Goal: Transaction & Acquisition: Obtain resource

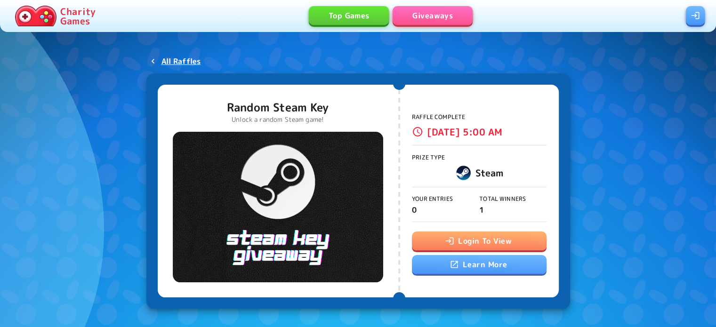
click at [691, 16] on link at bounding box center [695, 15] width 19 height 19
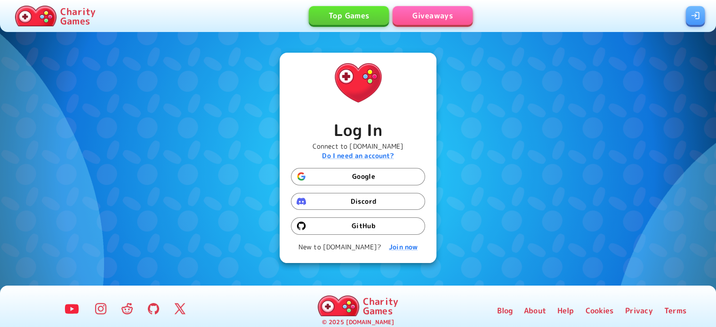
click at [346, 203] on button "Discord" at bounding box center [358, 201] width 134 height 17
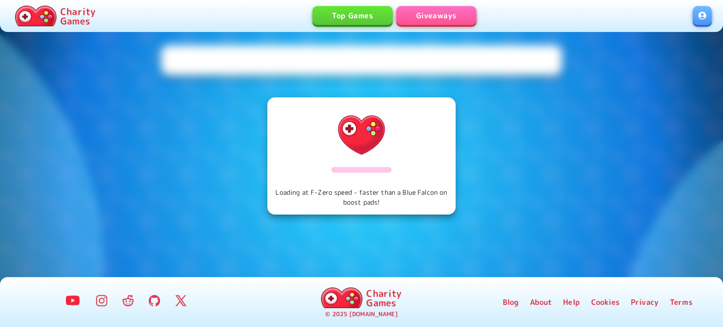
click at [413, 49] on div "Loading at F-Zero speed - faster than a Blue Falcon on boost pads!" at bounding box center [361, 60] width 401 height 30
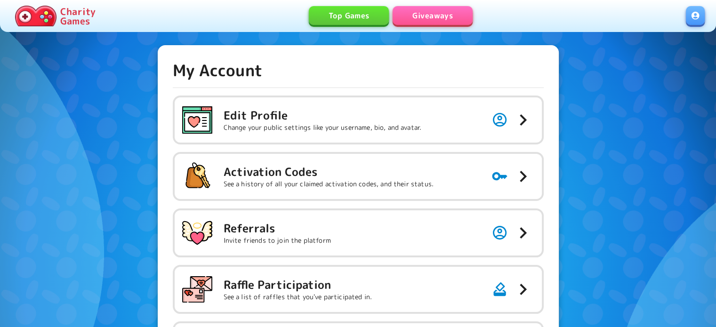
click at [426, 10] on link "Giveaways" at bounding box center [433, 15] width 80 height 19
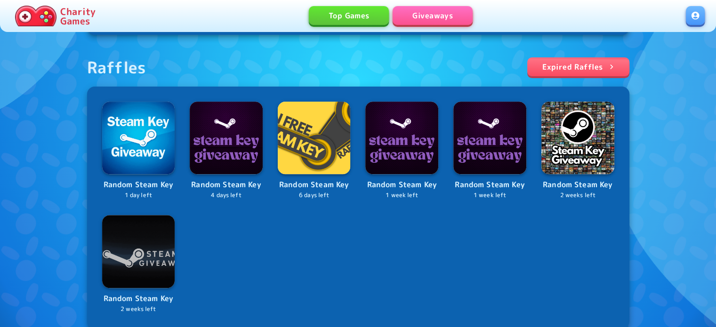
scroll to position [330, 0]
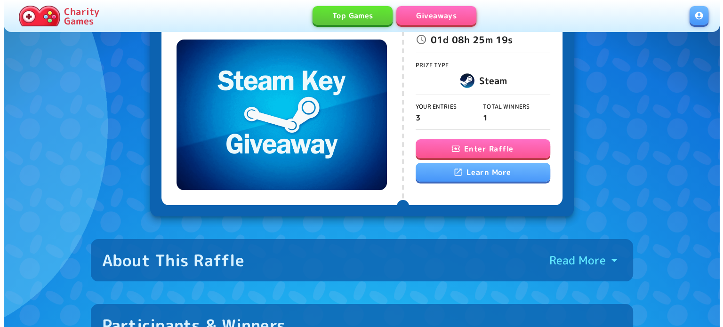
scroll to position [94, 0]
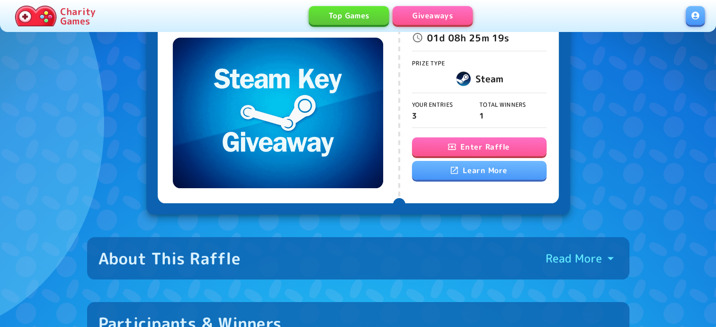
click at [466, 145] on button "Enter Raffle" at bounding box center [479, 146] width 135 height 19
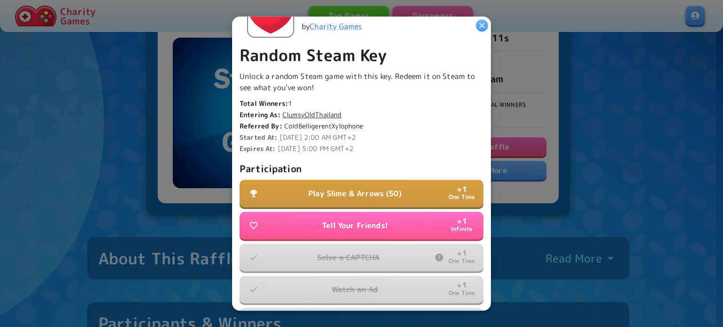
scroll to position [188, 0]
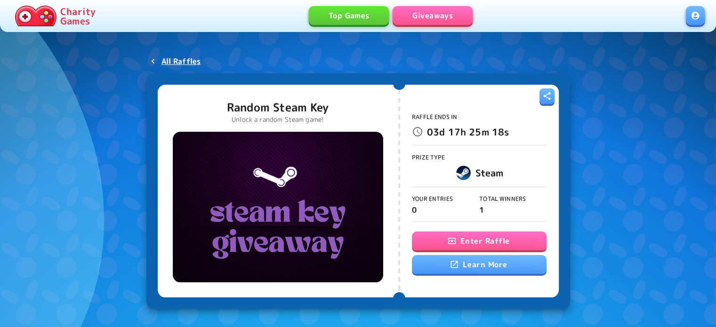
click at [455, 243] on icon "button" at bounding box center [451, 240] width 9 height 9
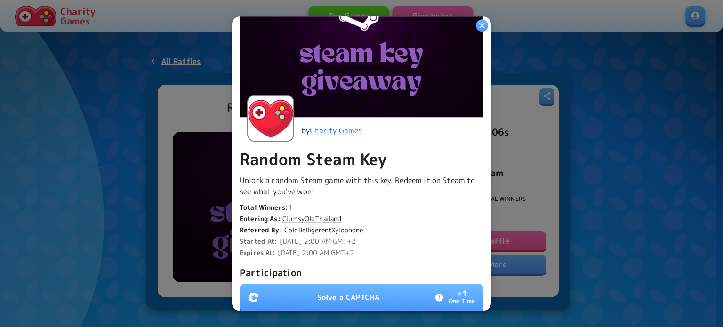
scroll to position [235, 0]
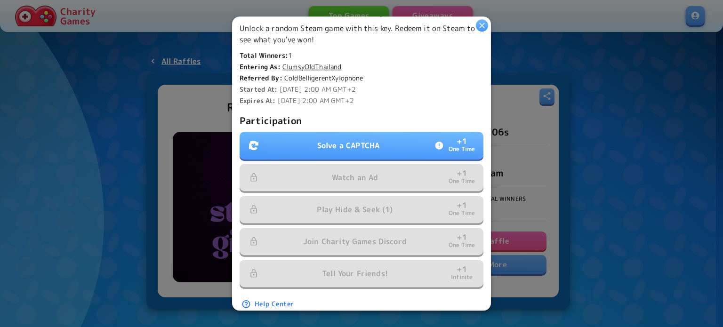
click at [267, 135] on button "Solve a CAPTCHA + 1 One Time" at bounding box center [362, 145] width 244 height 27
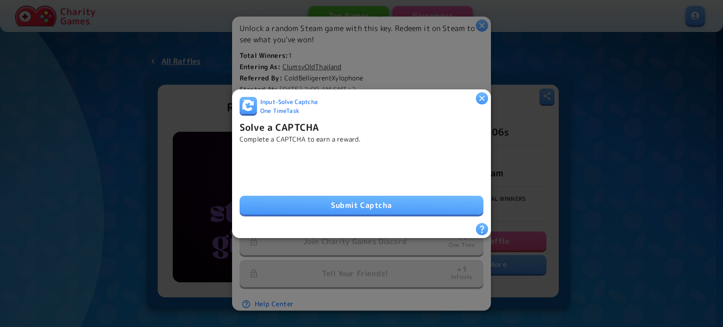
click at [332, 211] on div "Submit Captcha" at bounding box center [362, 184] width 244 height 64
click at [333, 203] on button "Submit Captcha" at bounding box center [362, 205] width 244 height 19
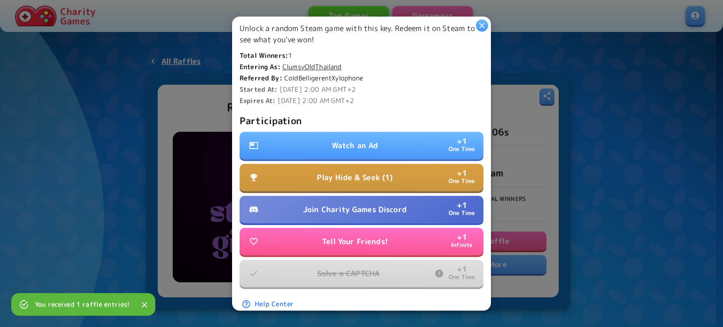
click at [308, 153] on button "Watch an Ad + 1 One Time" at bounding box center [362, 145] width 244 height 27
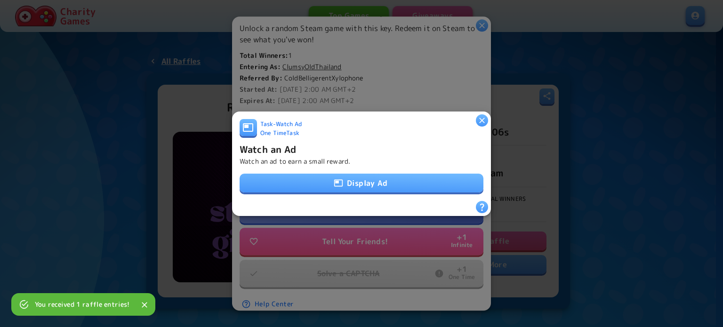
click at [327, 190] on div "Display Ad" at bounding box center [362, 184] width 244 height 20
click at [334, 180] on icon "button" at bounding box center [338, 182] width 8 height 7
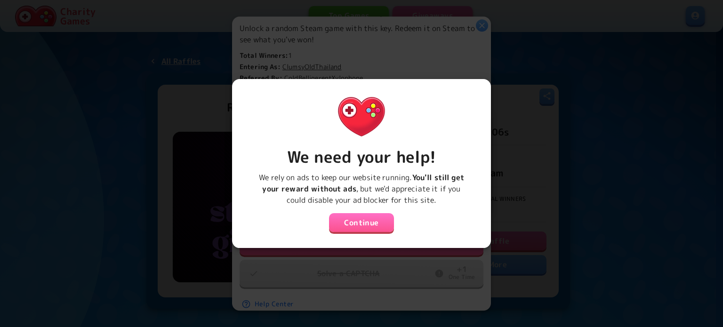
click at [361, 219] on button "Continue" at bounding box center [361, 222] width 65 height 19
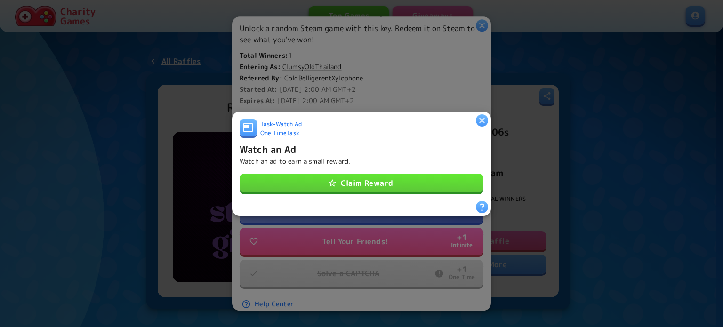
click at [398, 186] on button "Claim Reward" at bounding box center [362, 183] width 244 height 19
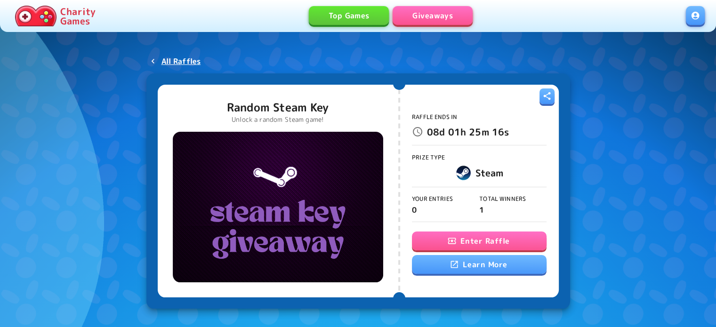
click at [463, 245] on button "Enter Raffle" at bounding box center [479, 241] width 135 height 19
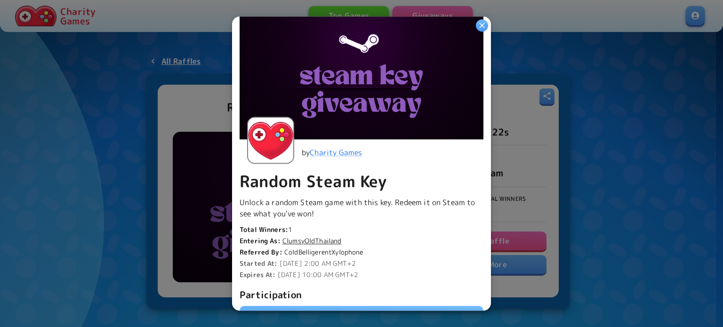
scroll to position [188, 0]
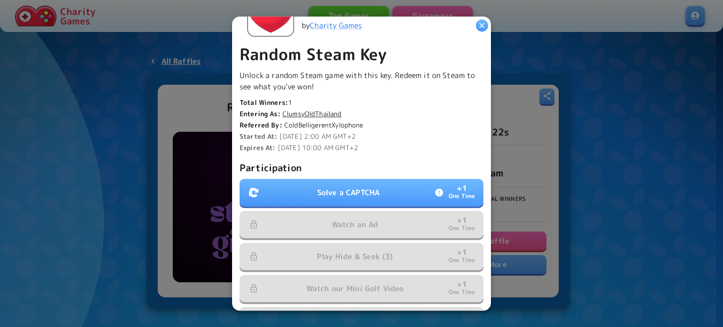
click at [320, 192] on p "Solve a CAPTCHA" at bounding box center [348, 192] width 62 height 11
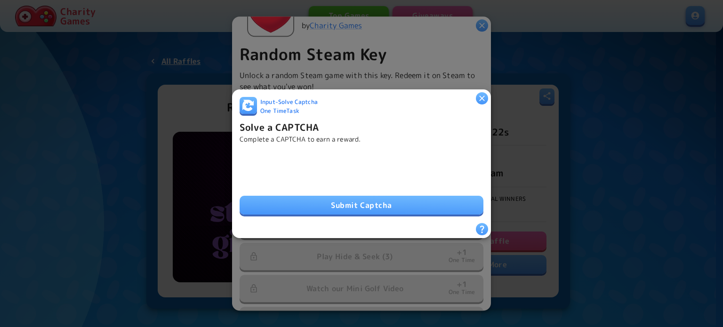
click at [315, 201] on button "Submit Captcha" at bounding box center [362, 205] width 244 height 19
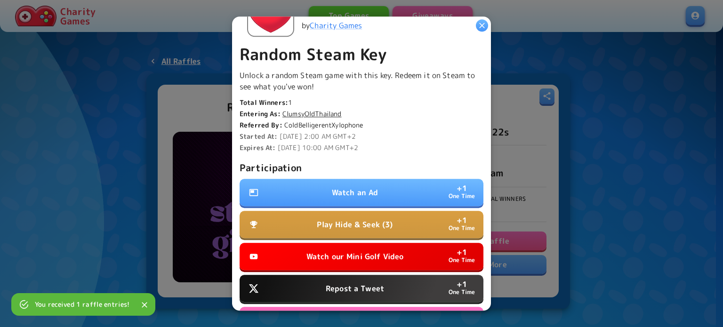
click at [315, 183] on button "Watch an Ad + 1 One Time" at bounding box center [362, 192] width 244 height 27
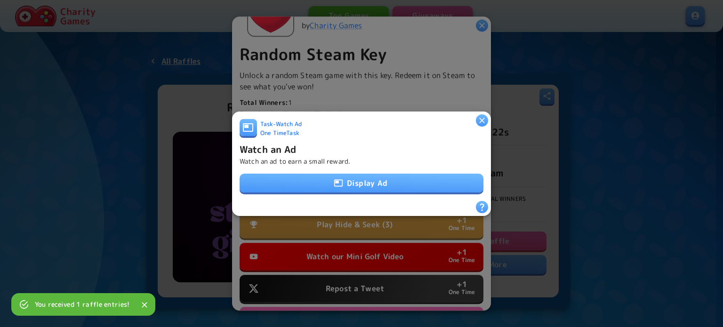
click at [316, 182] on button "Display Ad" at bounding box center [362, 183] width 244 height 19
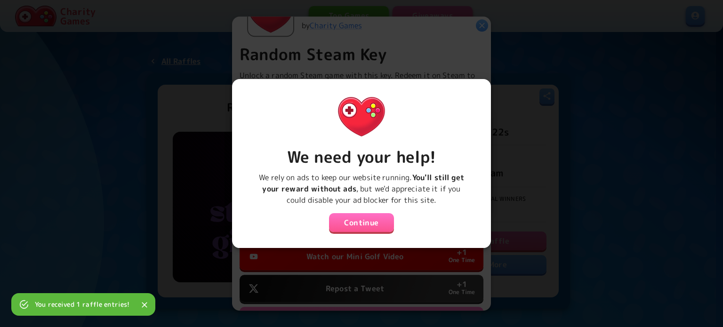
click at [358, 223] on button "Continue" at bounding box center [361, 222] width 65 height 19
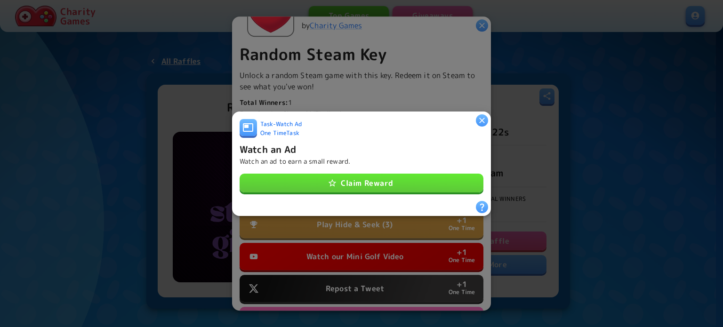
click at [353, 178] on button "Claim Reward" at bounding box center [362, 183] width 244 height 19
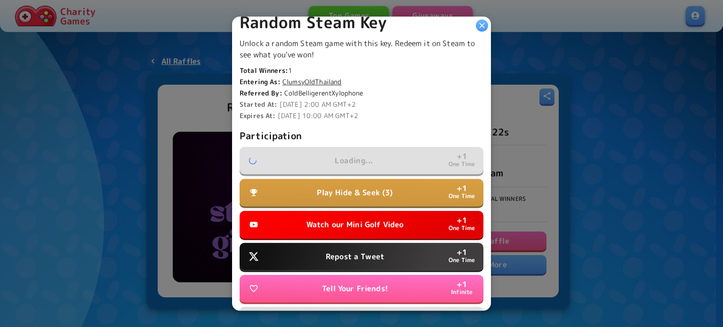
scroll to position [235, 0]
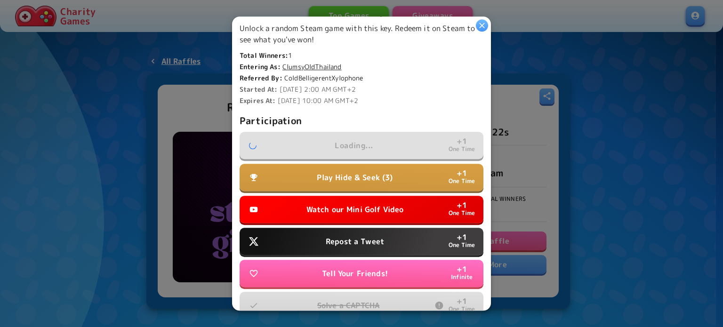
click at [335, 207] on p "Watch our Mini Golf Video" at bounding box center [355, 209] width 97 height 11
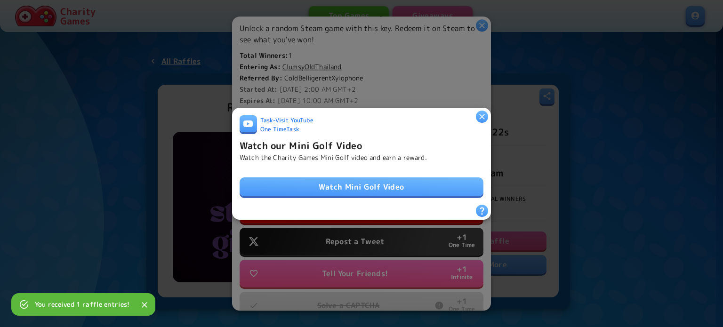
click at [345, 186] on link "Watch Mini Golf Video" at bounding box center [362, 187] width 244 height 19
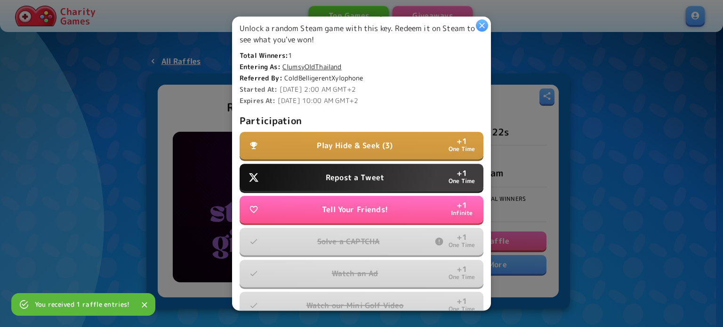
click at [345, 169] on button "Repost a Tweet + 1 One Time" at bounding box center [362, 177] width 244 height 27
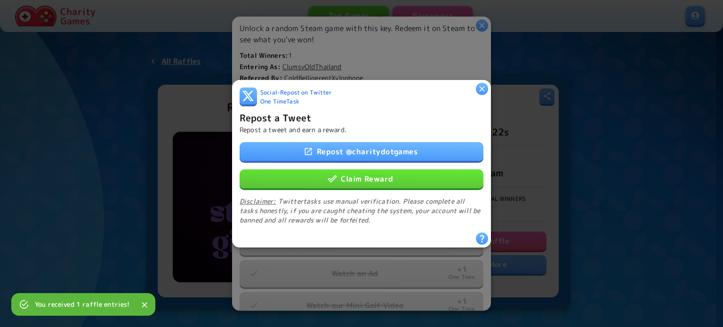
click at [344, 179] on button "Claim Reward" at bounding box center [362, 178] width 244 height 19
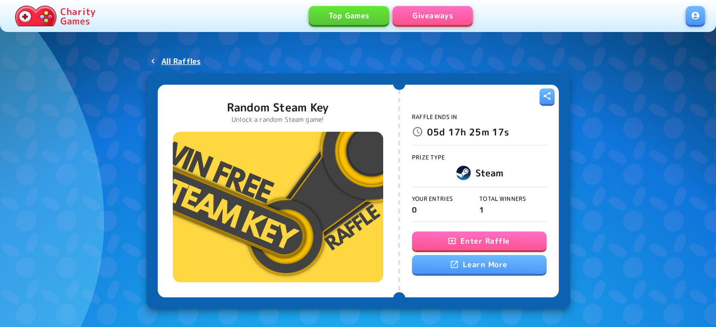
click at [459, 246] on button "Enter Raffle" at bounding box center [479, 241] width 135 height 19
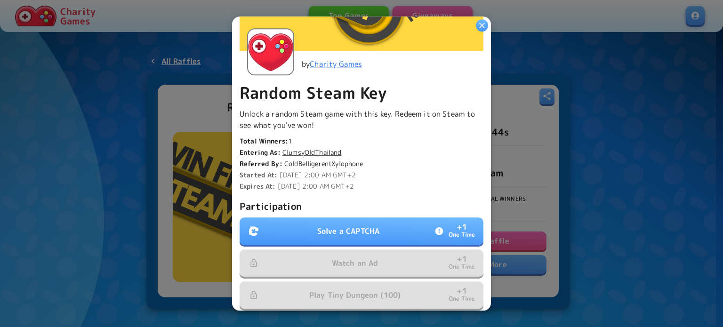
scroll to position [188, 0]
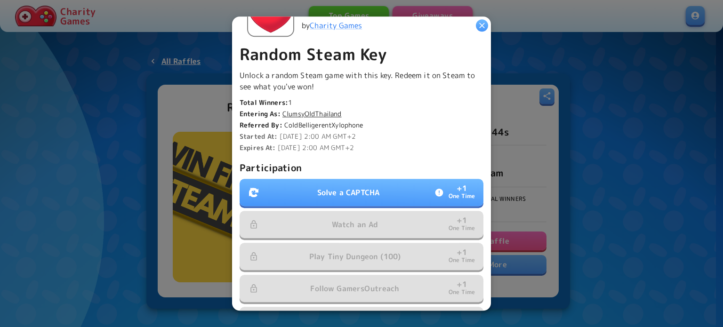
click at [317, 180] on button "Solve a CAPTCHA + 1 One Time" at bounding box center [362, 192] width 244 height 27
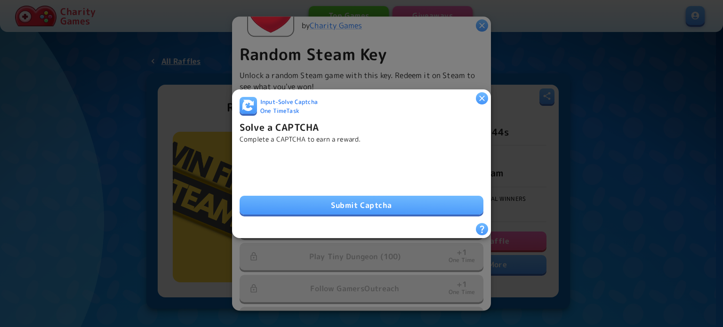
click at [332, 196] on button "Submit Captcha" at bounding box center [362, 205] width 244 height 19
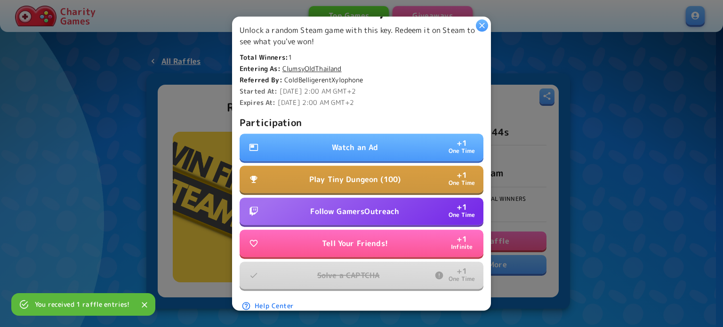
scroll to position [235, 0]
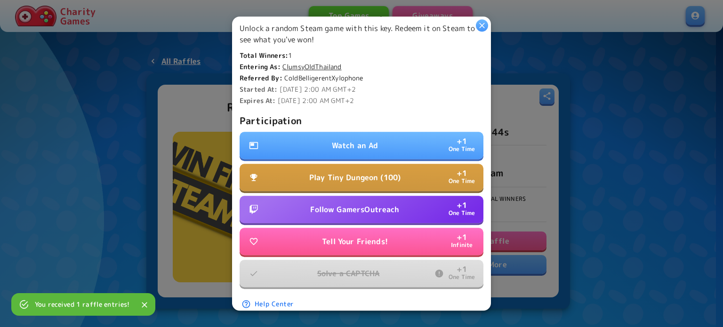
click at [332, 141] on p "Watch an Ad" at bounding box center [355, 145] width 47 height 11
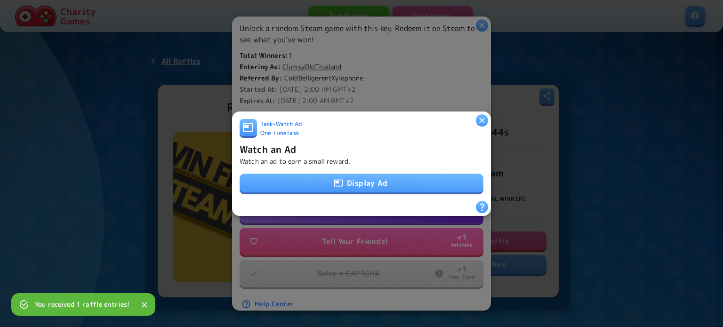
click at [322, 182] on button "Display Ad" at bounding box center [362, 183] width 244 height 19
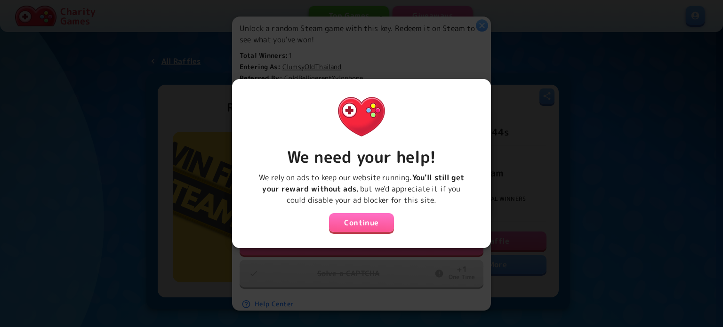
drag, startPoint x: 350, startPoint y: 209, endPoint x: 350, endPoint y: 217, distance: 8.0
click at [350, 216] on div "We need your help! We rely on ads to keep our website running. You'll still get…" at bounding box center [362, 160] width 244 height 147
click at [350, 218] on button "Continue" at bounding box center [361, 222] width 65 height 19
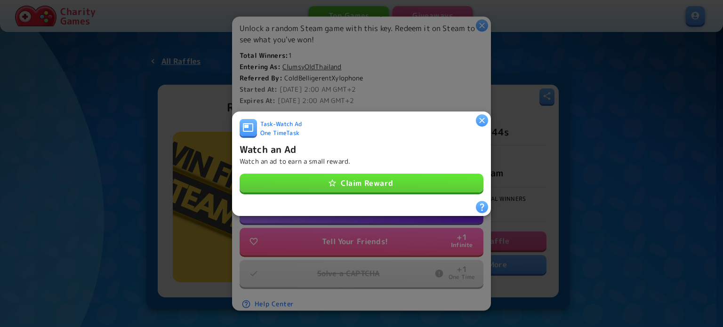
click at [348, 180] on button "Claim Reward" at bounding box center [362, 183] width 244 height 19
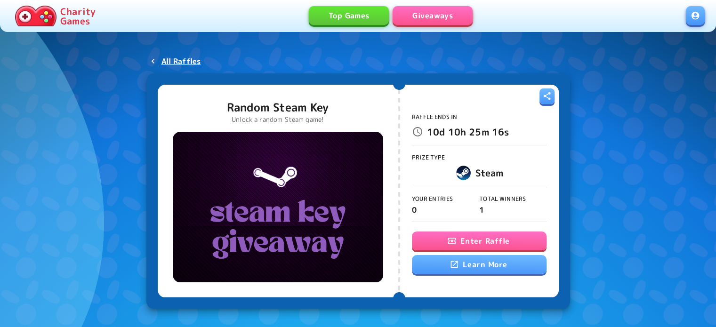
click at [430, 239] on button "Enter Raffle" at bounding box center [479, 241] width 135 height 19
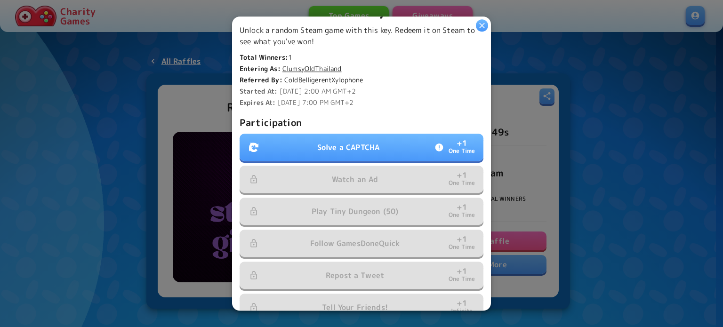
scroll to position [235, 0]
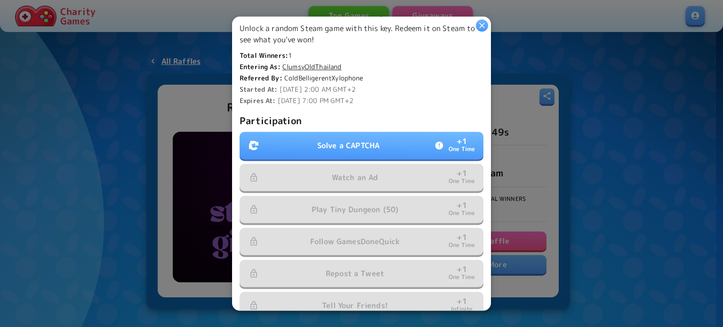
click at [327, 140] on p "Solve a CAPTCHA" at bounding box center [348, 145] width 62 height 11
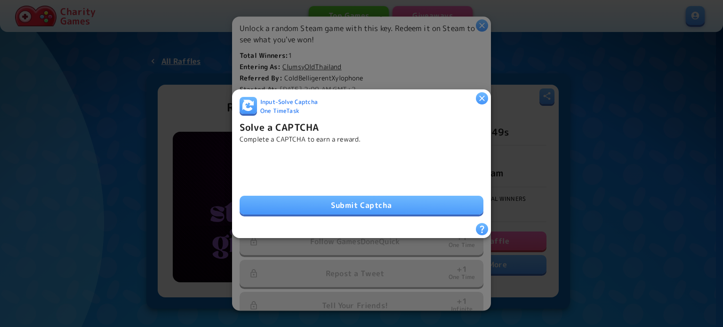
click at [286, 203] on button "Submit Captcha" at bounding box center [362, 205] width 244 height 19
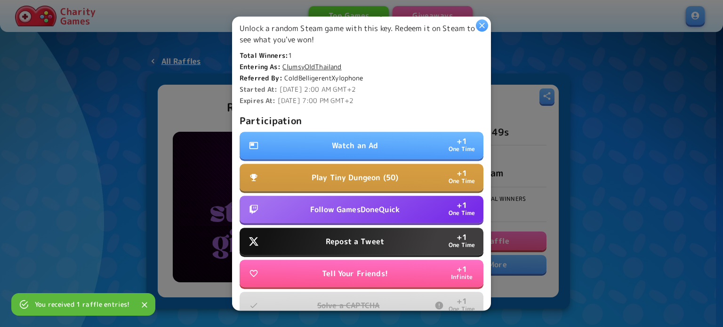
click at [350, 145] on p "Watch an Ad" at bounding box center [355, 145] width 47 height 11
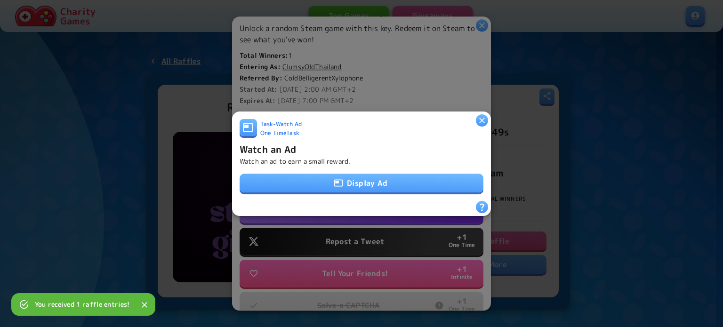
click at [343, 184] on button "Display Ad" at bounding box center [362, 183] width 244 height 19
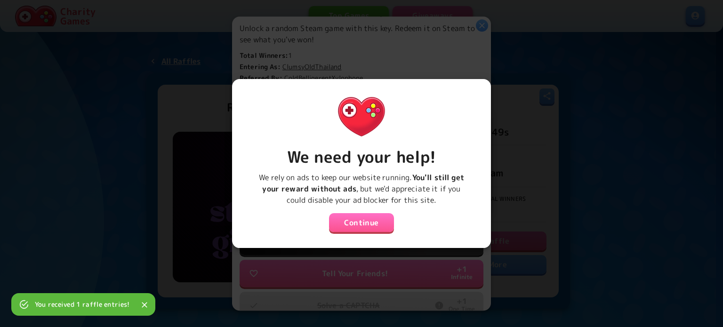
click at [346, 217] on button "Continue" at bounding box center [361, 222] width 65 height 19
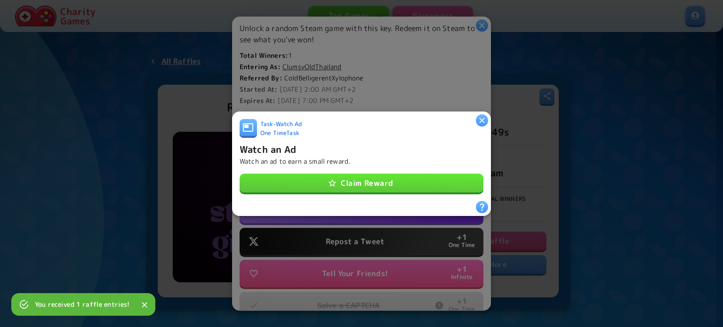
click at [369, 180] on button "Claim Reward" at bounding box center [362, 183] width 244 height 19
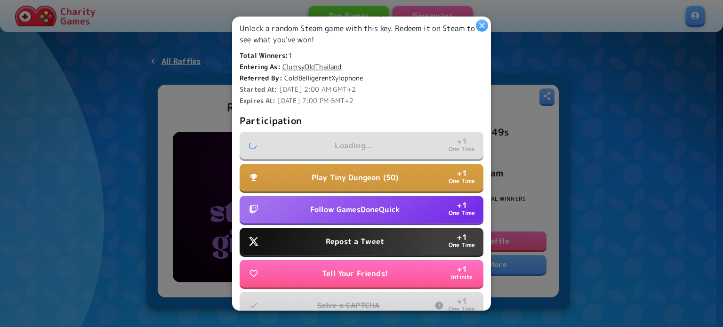
click at [340, 207] on p "Follow GamesDoneQuick" at bounding box center [354, 209] width 89 height 11
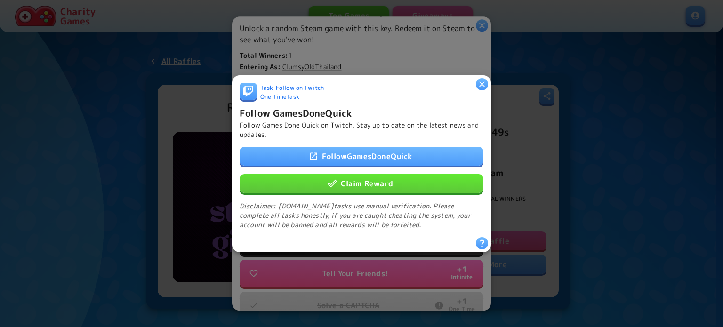
click at [367, 184] on button "Claim Reward" at bounding box center [362, 183] width 244 height 19
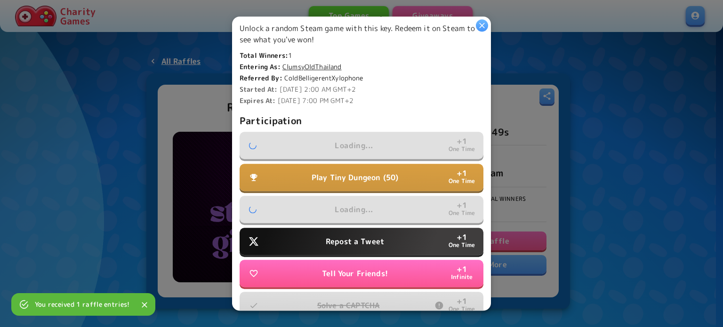
click at [339, 237] on p "Repost a Tweet" at bounding box center [355, 241] width 58 height 11
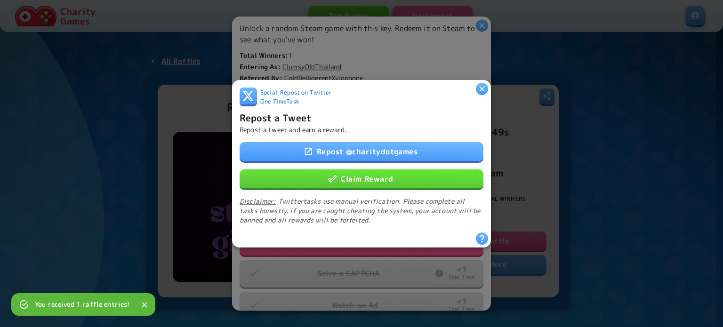
click at [357, 177] on button "Claim Reward" at bounding box center [362, 178] width 244 height 19
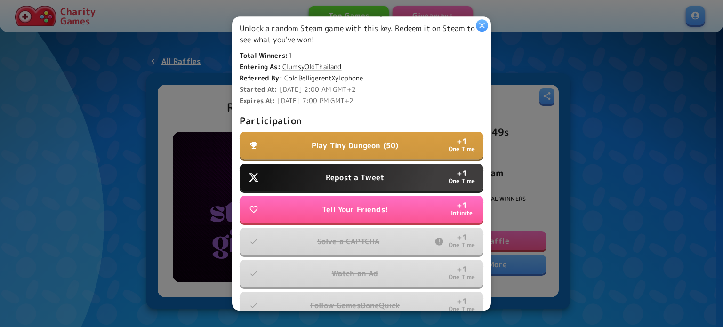
click at [367, 178] on p "Repost a Tweet" at bounding box center [355, 177] width 58 height 11
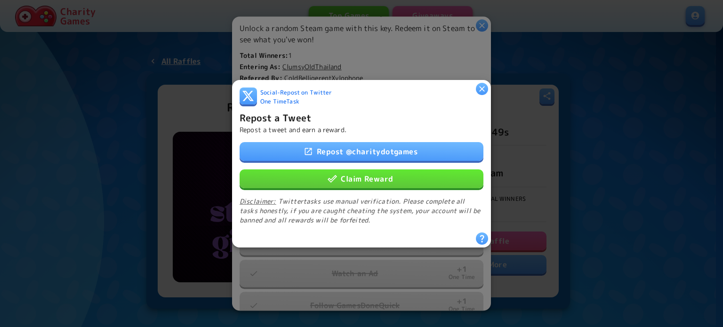
click at [372, 171] on button "Claim Reward" at bounding box center [362, 178] width 244 height 19
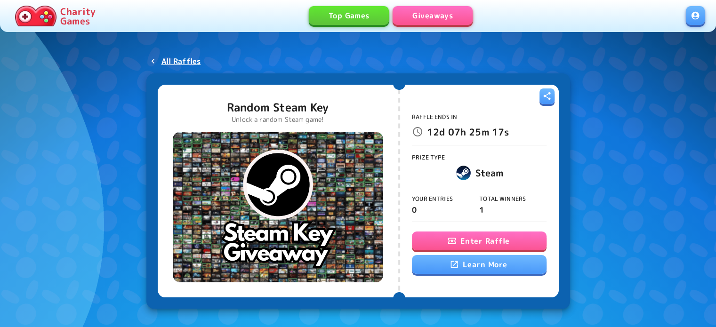
click at [450, 246] on button "Enter Raffle" at bounding box center [479, 241] width 135 height 19
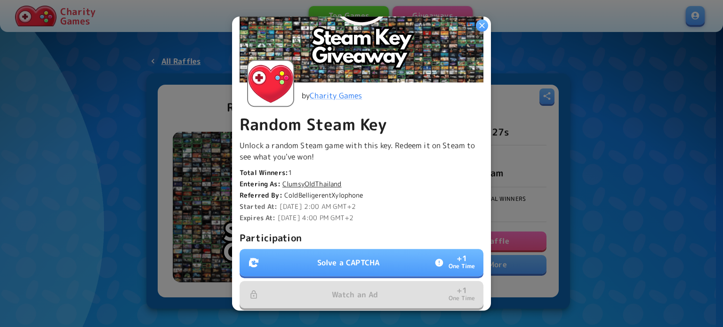
scroll to position [188, 0]
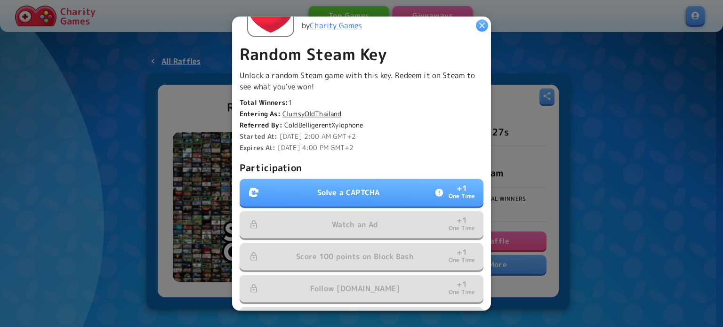
click at [317, 192] on p "Solve a CAPTCHA" at bounding box center [348, 192] width 62 height 11
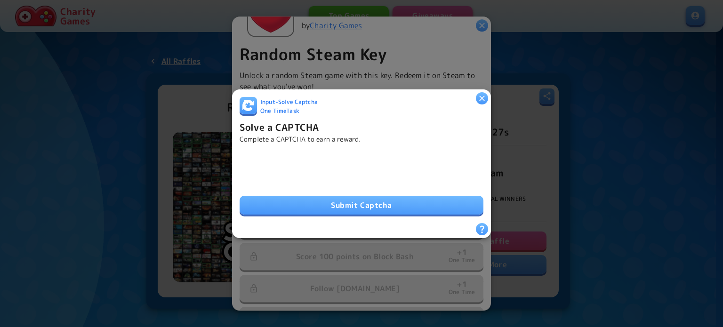
click at [337, 202] on button "Submit Captcha" at bounding box center [362, 205] width 244 height 19
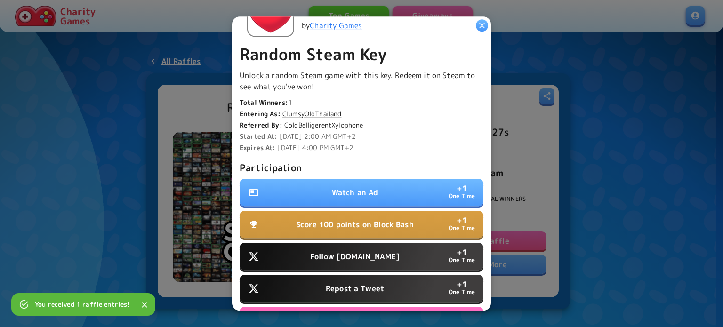
click at [374, 192] on button "Watch an Ad + 1 One Time" at bounding box center [362, 192] width 244 height 27
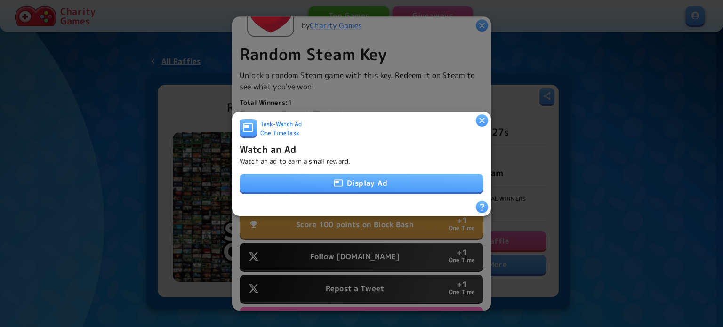
click at [370, 189] on div "Display Ad" at bounding box center [362, 184] width 244 height 20
click at [370, 186] on button "Display Ad" at bounding box center [362, 183] width 244 height 19
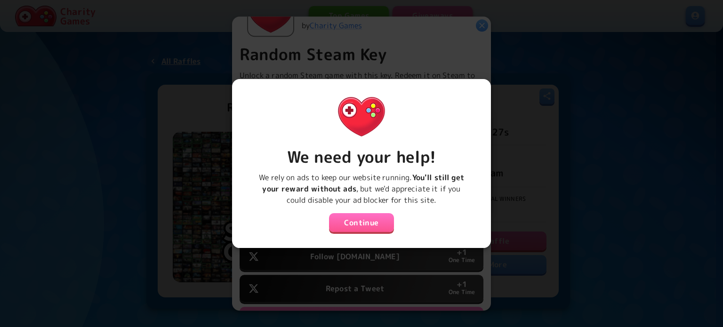
click at [365, 224] on button "Continue" at bounding box center [361, 222] width 65 height 19
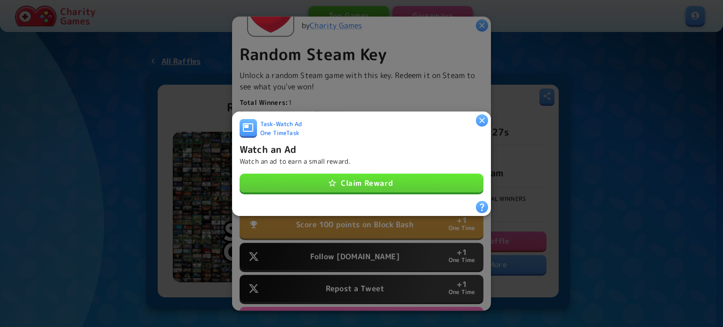
click at [369, 174] on button "Claim Reward" at bounding box center [362, 183] width 244 height 19
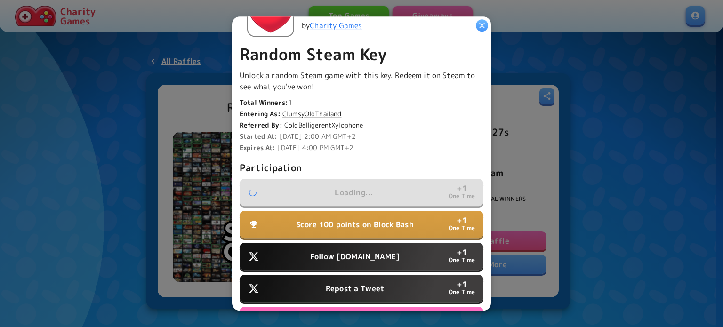
click at [347, 251] on p "Follow [DOMAIN_NAME]" at bounding box center [354, 256] width 89 height 11
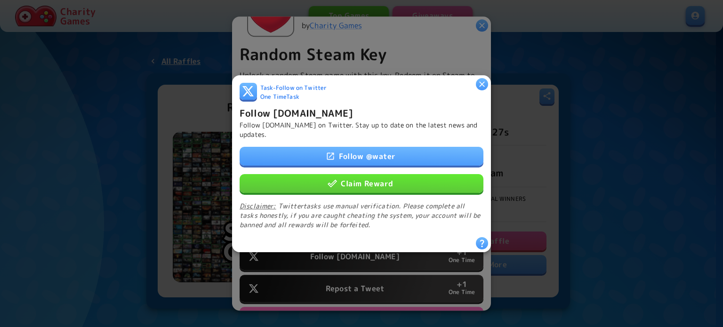
click at [370, 175] on button "Claim Reward" at bounding box center [362, 183] width 244 height 19
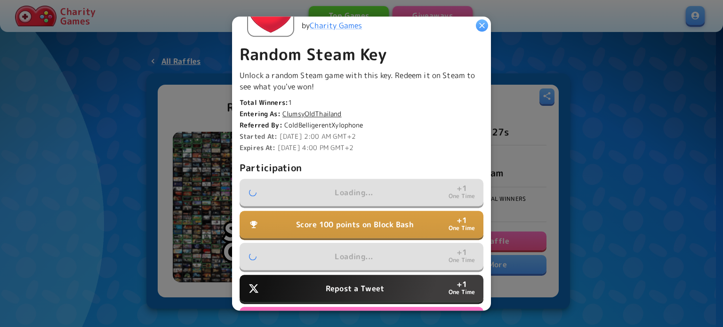
scroll to position [283, 0]
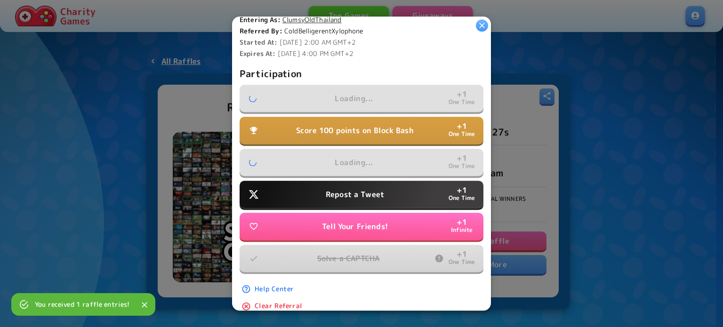
click at [341, 189] on p "Repost a Tweet" at bounding box center [355, 194] width 58 height 11
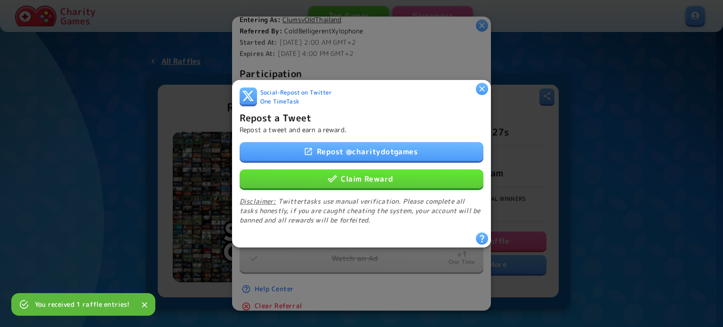
click at [353, 171] on button "Claim Reward" at bounding box center [362, 178] width 244 height 19
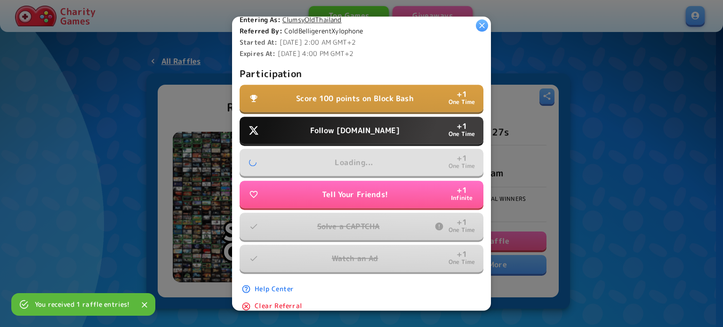
click at [355, 126] on p "Follow [DOMAIN_NAME]" at bounding box center [354, 130] width 89 height 11
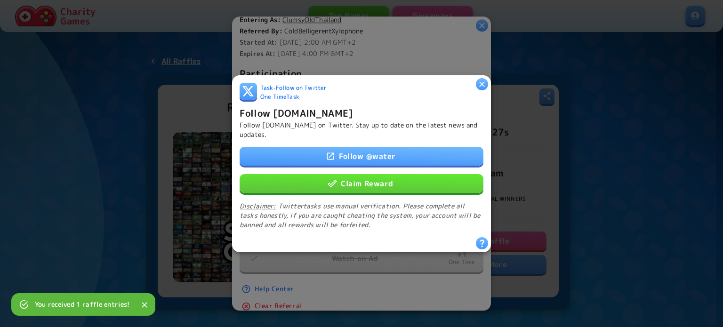
click at [355, 182] on button "Claim Reward" at bounding box center [362, 183] width 244 height 19
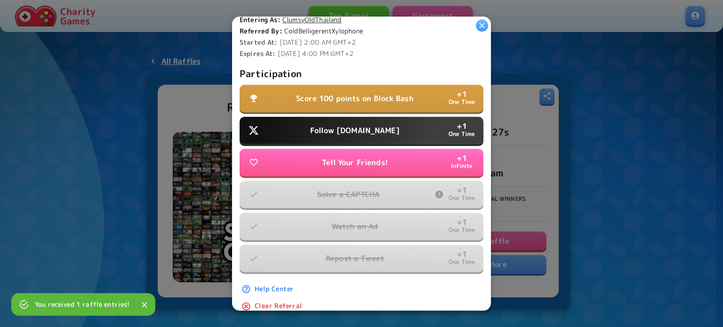
click at [358, 125] on p "Follow Water.org" at bounding box center [354, 130] width 89 height 11
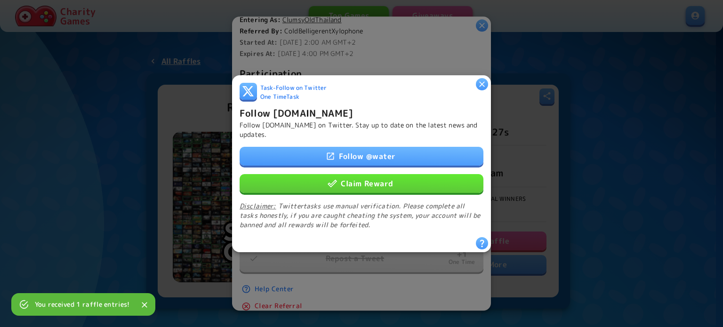
click at [359, 184] on button "Claim Reward" at bounding box center [362, 183] width 244 height 19
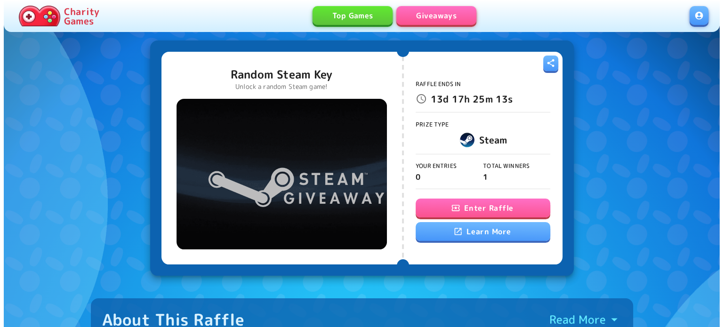
scroll to position [47, 0]
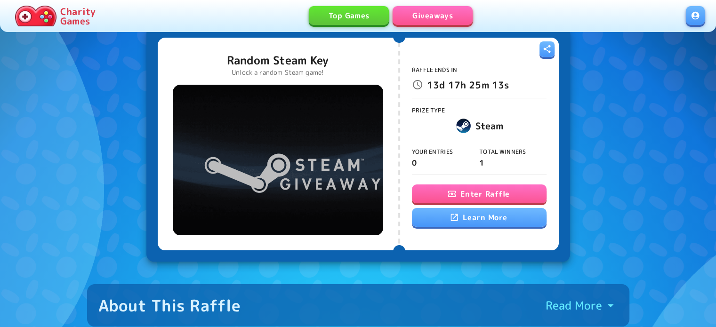
click at [469, 188] on button "Enter Raffle" at bounding box center [479, 194] width 135 height 19
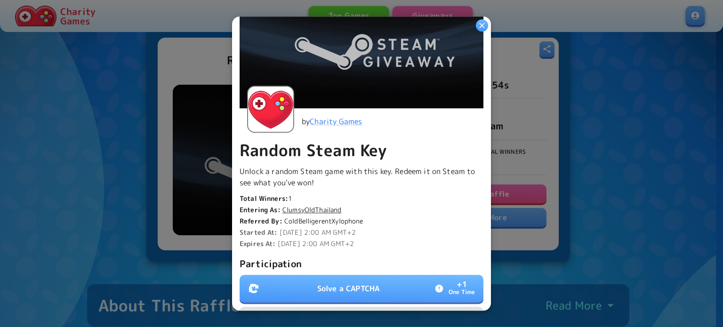
scroll to position [141, 0]
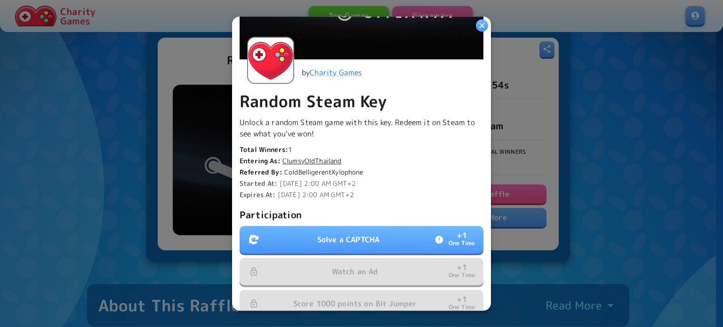
click at [325, 239] on p "Solve a CAPTCHA" at bounding box center [348, 239] width 62 height 11
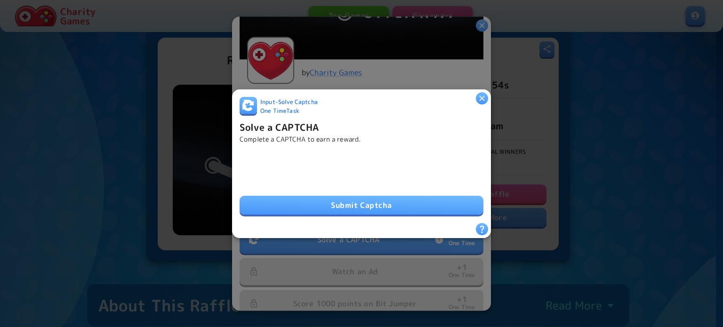
click at [332, 202] on button "Submit Captcha" at bounding box center [362, 205] width 244 height 19
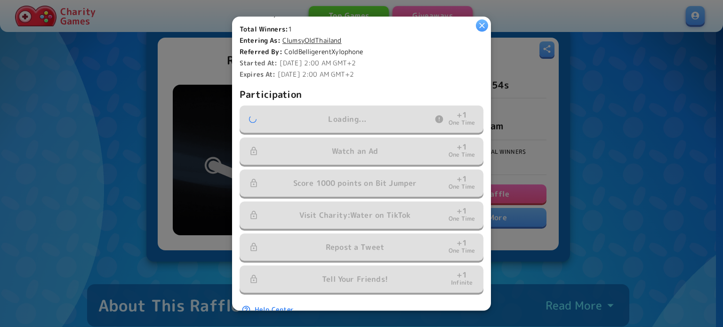
scroll to position [283, 0]
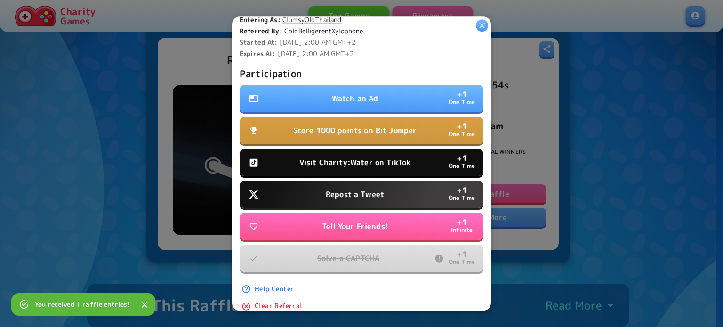
click at [369, 87] on button "Watch an Ad + 1 One Time" at bounding box center [362, 98] width 244 height 27
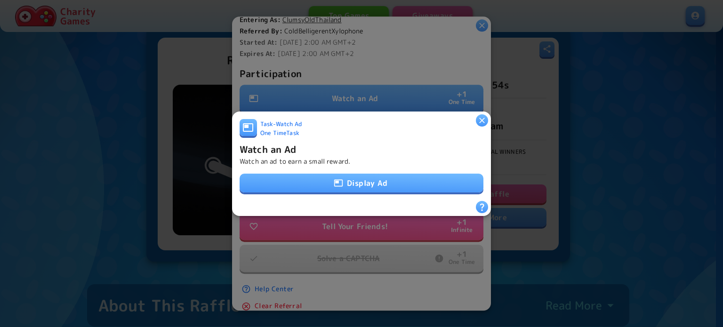
click at [360, 177] on button "Display Ad" at bounding box center [362, 183] width 244 height 19
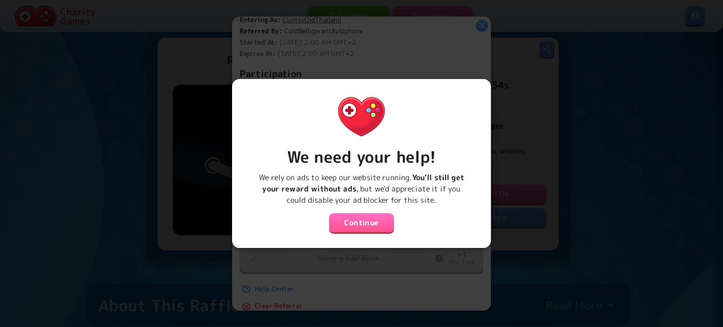
click at [359, 216] on button "Continue" at bounding box center [361, 222] width 65 height 19
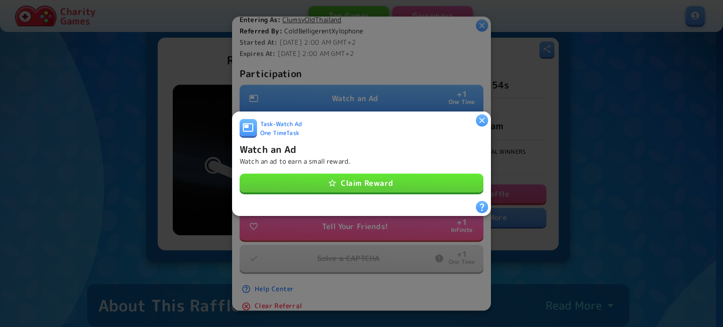
click at [362, 184] on button "Claim Reward" at bounding box center [362, 183] width 244 height 19
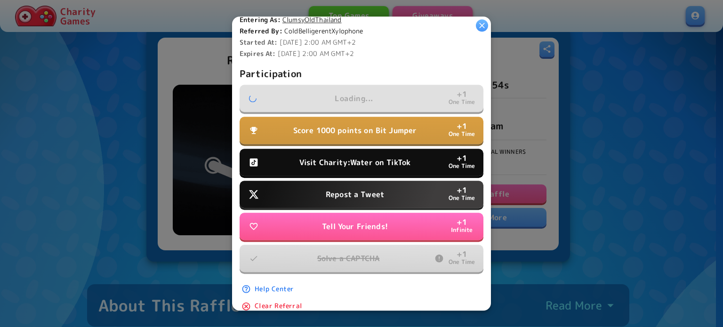
click at [370, 160] on p "Visit Charity:Water on TikTok" at bounding box center [354, 162] width 111 height 11
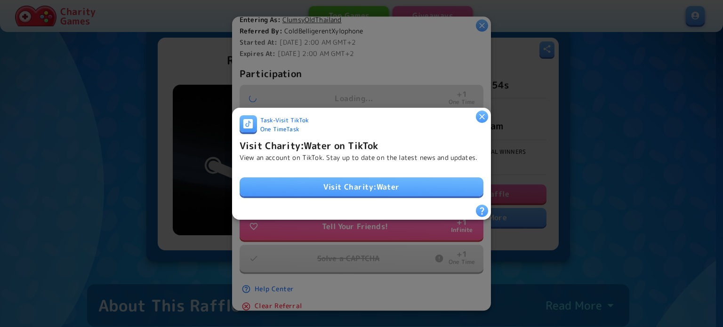
click at [370, 179] on link "Visit Charity:Water" at bounding box center [362, 187] width 244 height 19
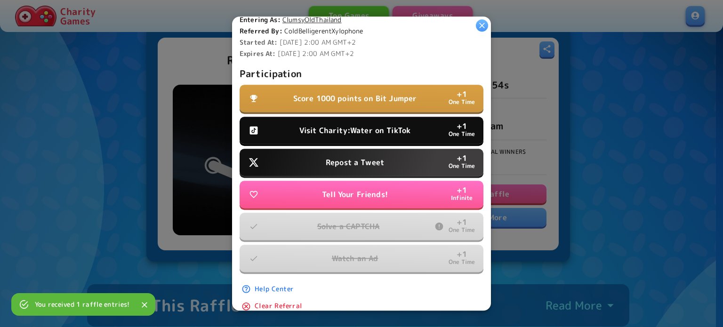
click at [353, 131] on p "Visit Charity:Water on TikTok" at bounding box center [354, 130] width 111 height 11
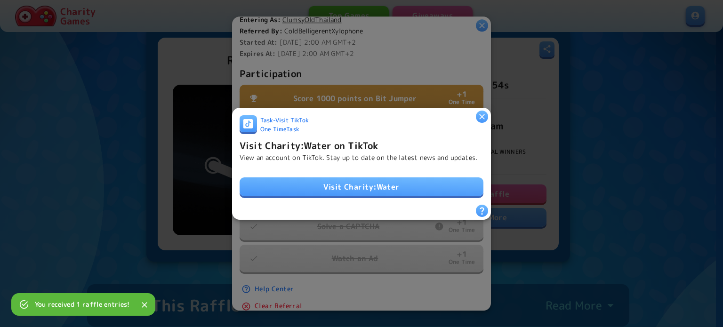
click at [388, 184] on link "Visit Charity:Water" at bounding box center [362, 187] width 244 height 19
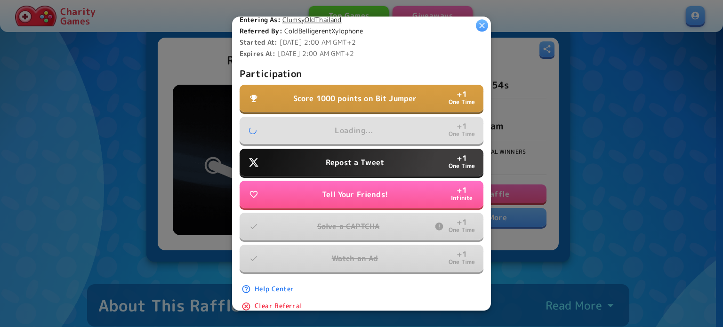
click at [356, 160] on p "Repost a Tweet" at bounding box center [355, 162] width 58 height 11
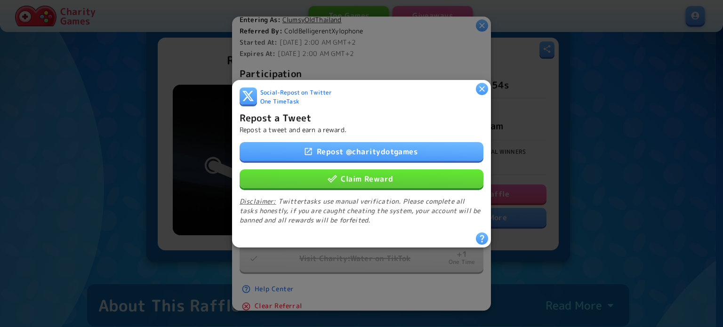
click at [363, 181] on button "Claim Reward" at bounding box center [362, 178] width 244 height 19
